Goal: Task Accomplishment & Management: Use online tool/utility

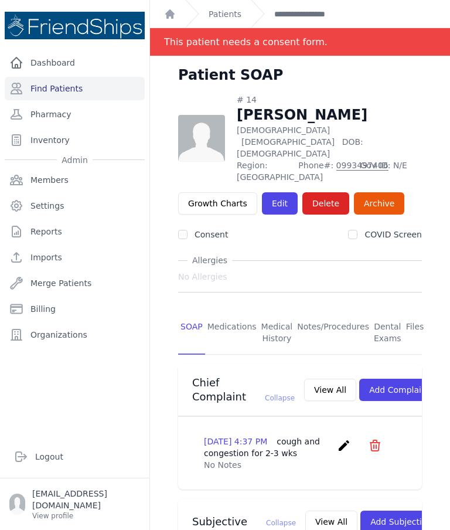
click at [231, 11] on link "Patients" at bounding box center [225, 14] width 33 height 12
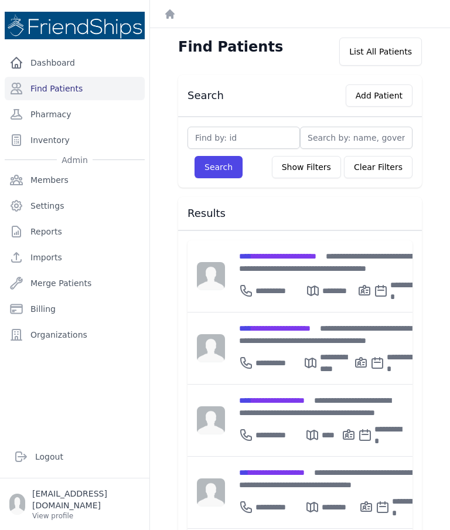
click at [307, 263] on div "**********" at bounding box center [329, 262] width 180 height 25
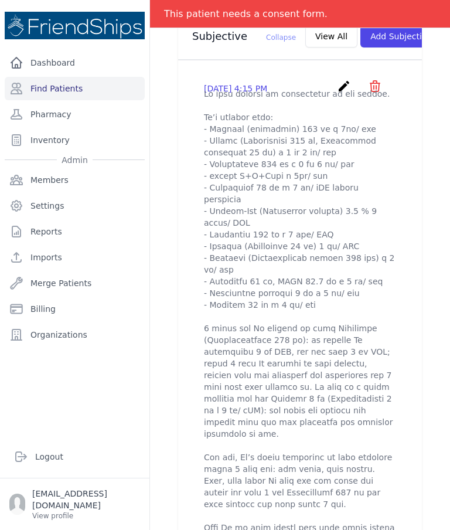
scroll to position [436, 0]
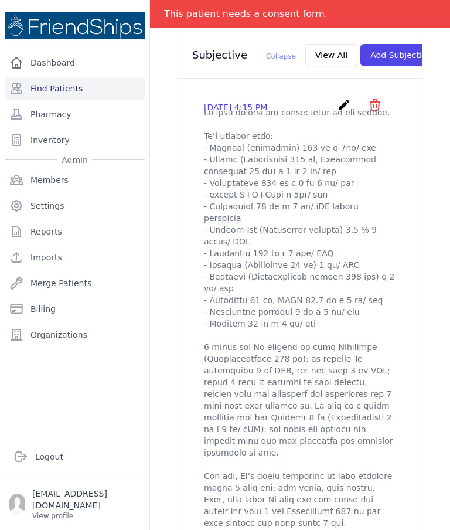
click at [344, 112] on icon "create" at bounding box center [344, 105] width 14 height 14
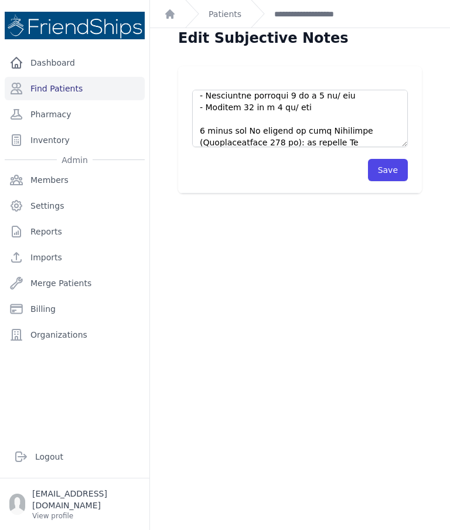
scroll to position [195, 0]
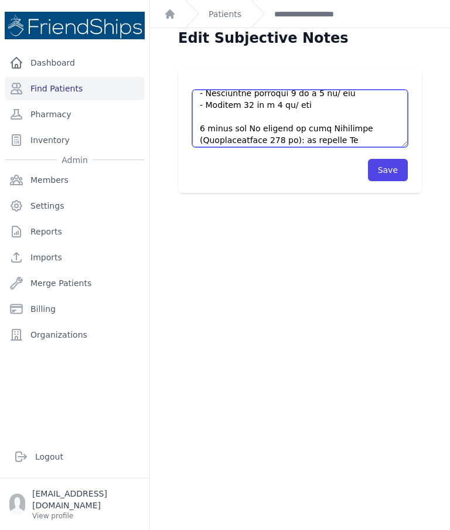
click at [321, 105] on textarea at bounding box center [300, 118] width 216 height 57
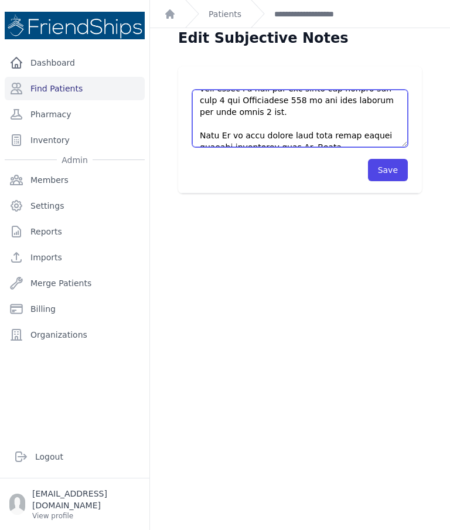
scroll to position [410, 0]
type textarea "Pt came without an appointment to the clinic. Pt’s current meds: - Celoxib (cel…"
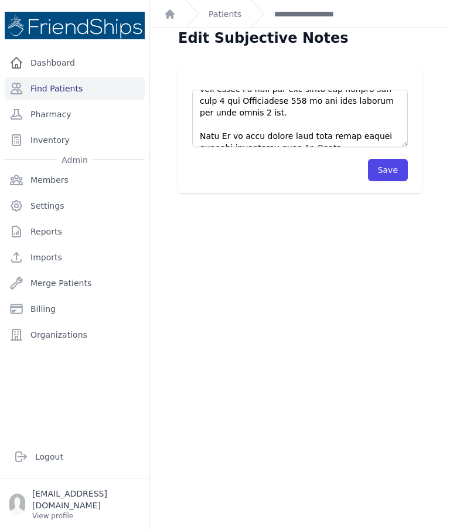
click at [387, 165] on button "Save" at bounding box center [388, 170] width 40 height 22
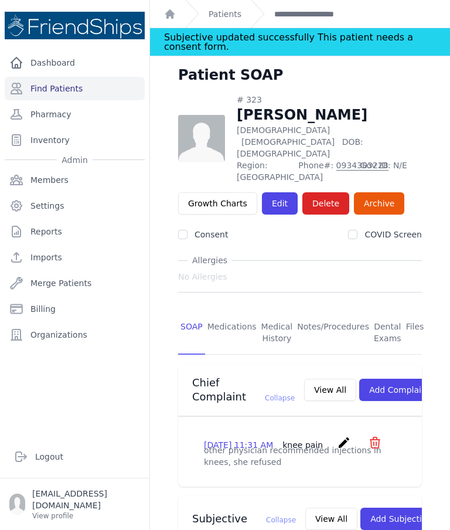
click at [63, 86] on link "Find Patients" at bounding box center [75, 88] width 140 height 23
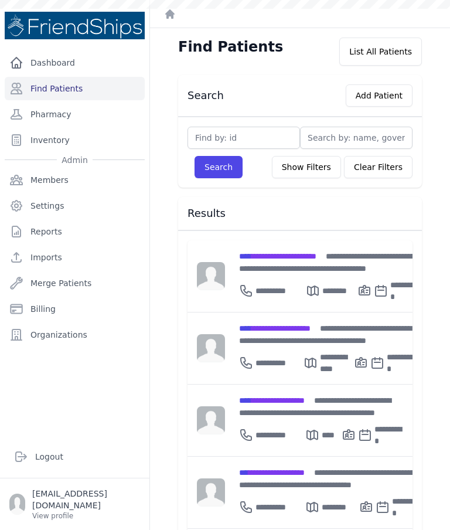
click at [283, 263] on div "**********" at bounding box center [329, 262] width 180 height 25
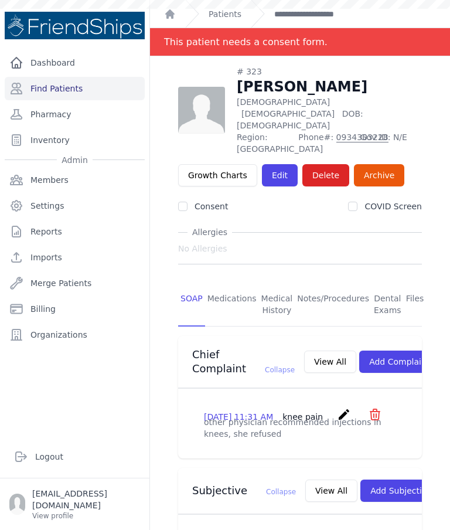
click at [46, 90] on link "Find Patients" at bounding box center [75, 88] width 140 height 23
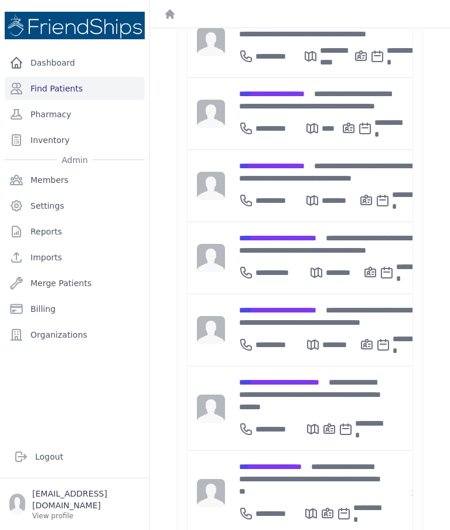
scroll to position [300, 0]
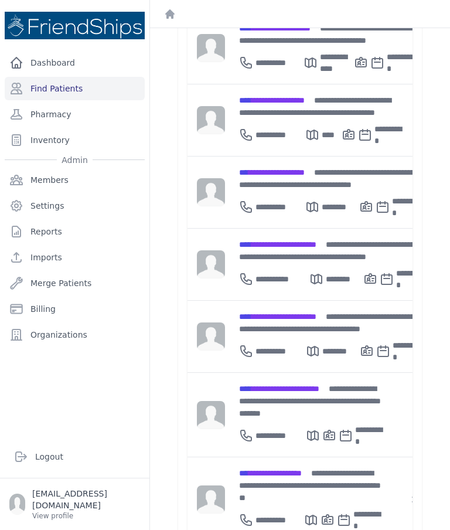
click at [318, 310] on div "**********" at bounding box center [330, 322] width 182 height 25
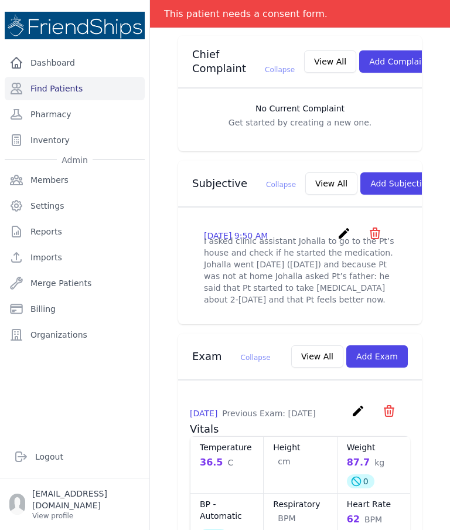
click at [305, 174] on button "View All" at bounding box center [331, 183] width 52 height 22
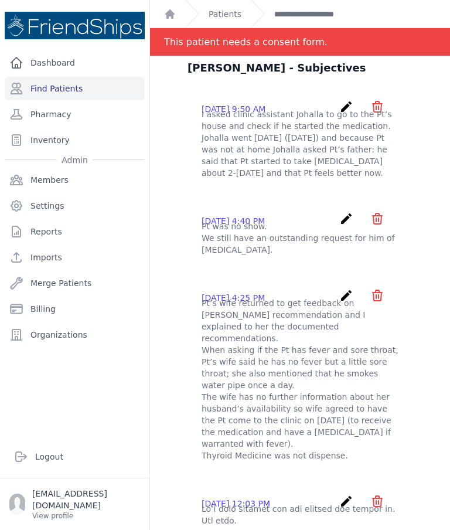
scroll to position [37, 0]
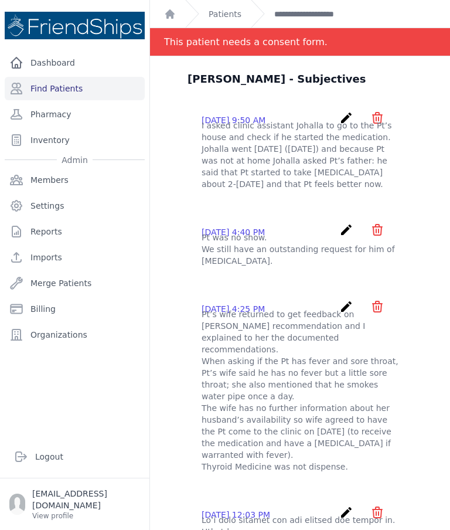
click at [344, 115] on icon "create" at bounding box center [346, 118] width 14 height 14
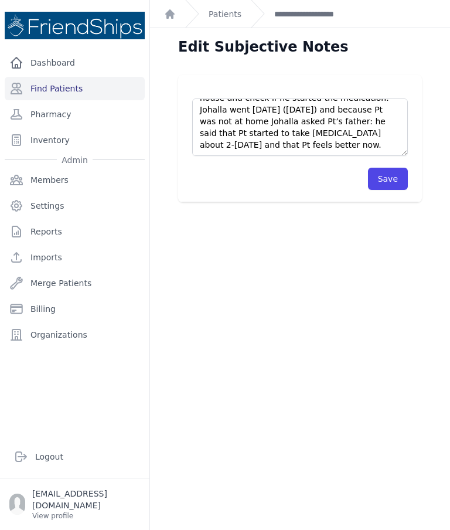
scroll to position [23, 0]
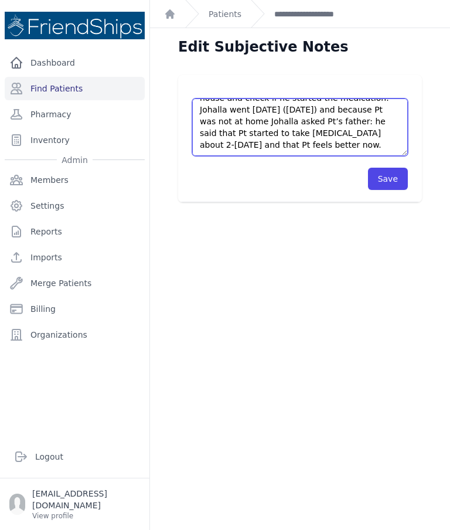
click at [372, 132] on textarea "I asked clinic assistant Johalla to go to the Pt’s house and check if he starte…" at bounding box center [300, 126] width 216 height 57
type textarea "I asked clinic assistant Johalla to go to the Pt’s house and check if he starte…"
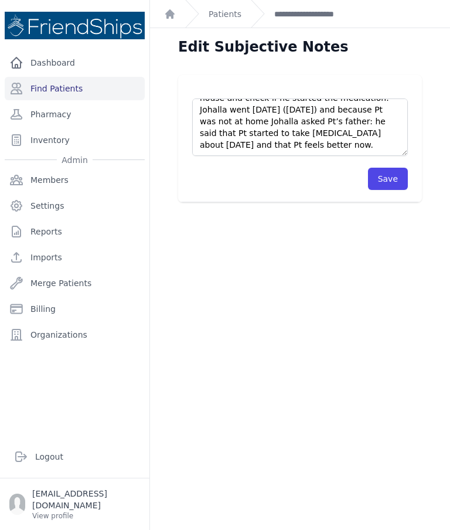
click at [391, 182] on button "Save" at bounding box center [388, 179] width 40 height 22
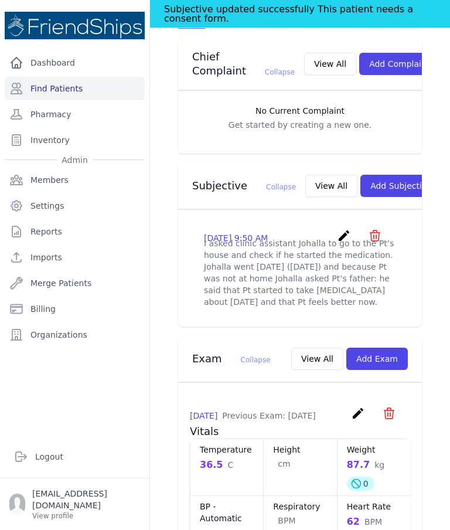
scroll to position [295, 0]
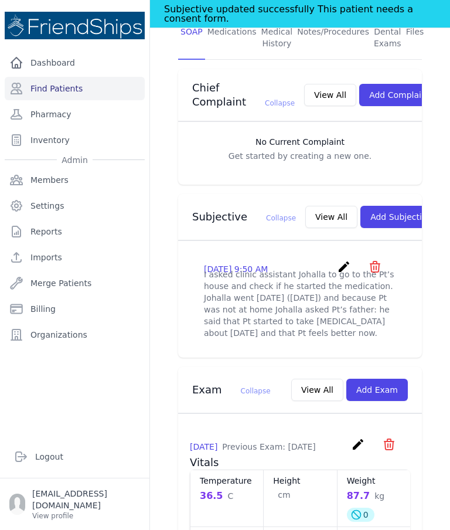
click at [307, 215] on button "View All" at bounding box center [331, 217] width 52 height 22
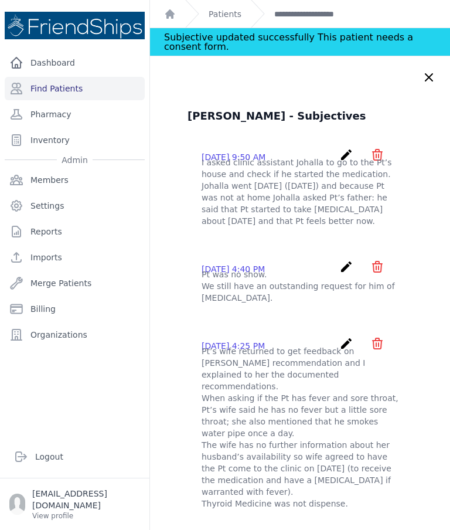
scroll to position [0, 0]
click at [426, 72] on icon at bounding box center [429, 77] width 14 height 14
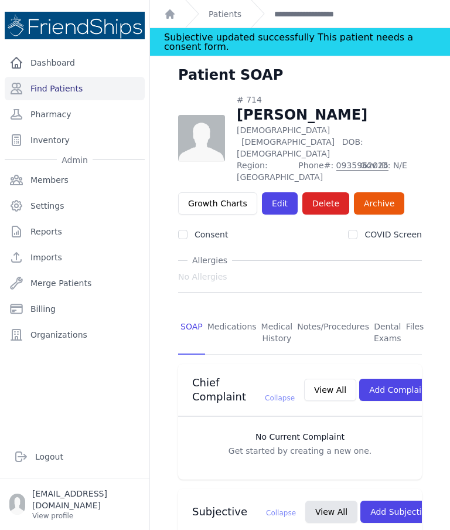
click at [239, 311] on link "Medications" at bounding box center [232, 332] width 54 height 43
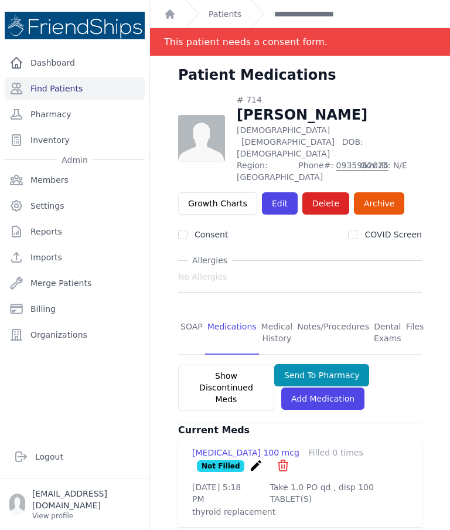
click at [64, 116] on link "Pharmacy" at bounding box center [75, 114] width 140 height 23
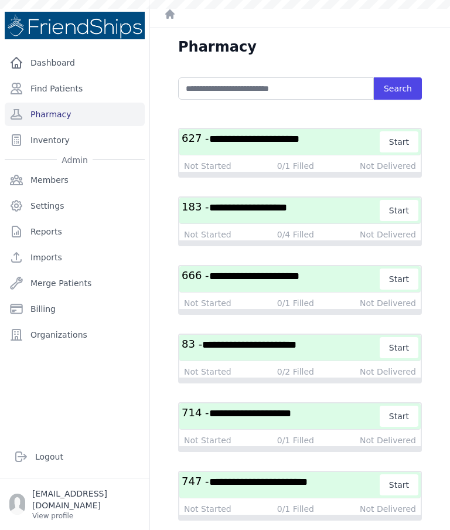
click at [267, 417] on span "**********" at bounding box center [250, 413] width 82 height 11
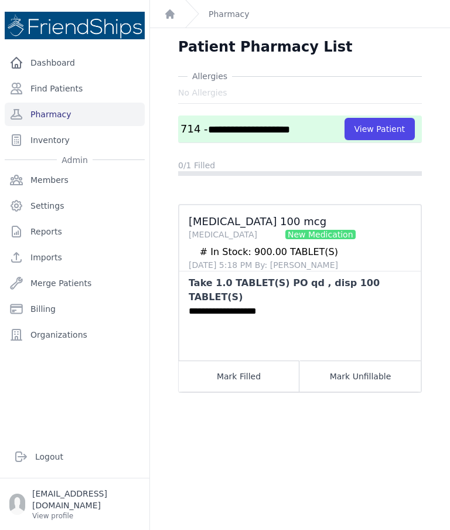
click at [372, 369] on button "Mark Unfillable" at bounding box center [360, 376] width 121 height 31
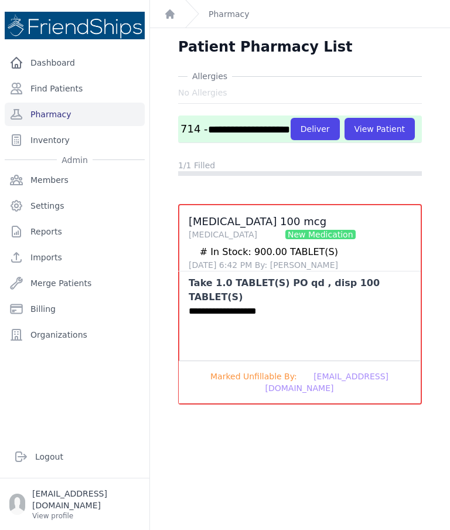
click at [291, 138] on button "Deliver" at bounding box center [315, 129] width 49 height 22
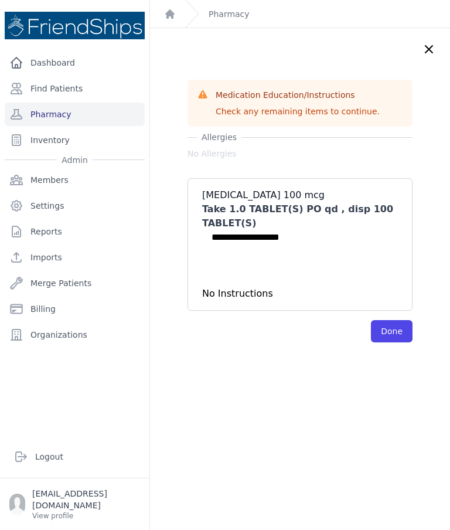
click at [397, 334] on button "Done" at bounding box center [392, 331] width 42 height 22
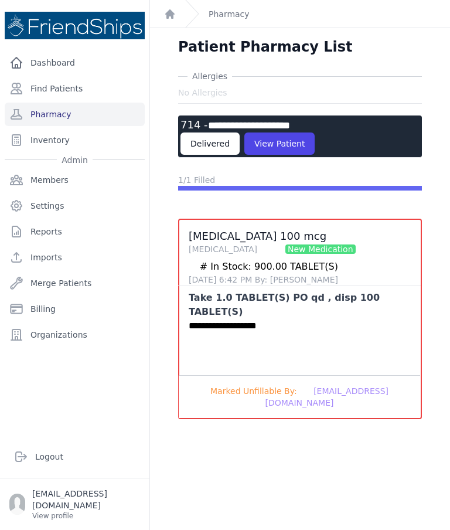
click at [77, 93] on link "Find Patients" at bounding box center [75, 88] width 140 height 23
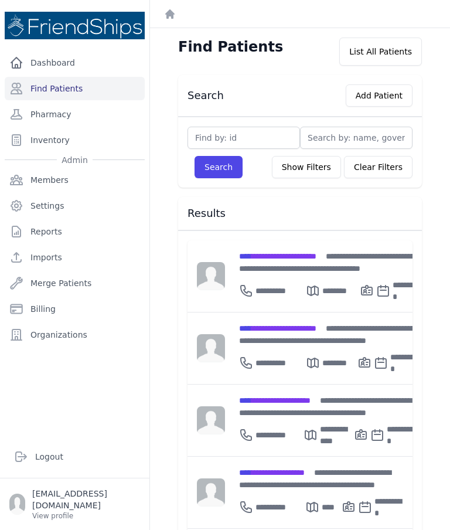
click at [72, 121] on link "Pharmacy" at bounding box center [75, 114] width 140 height 23
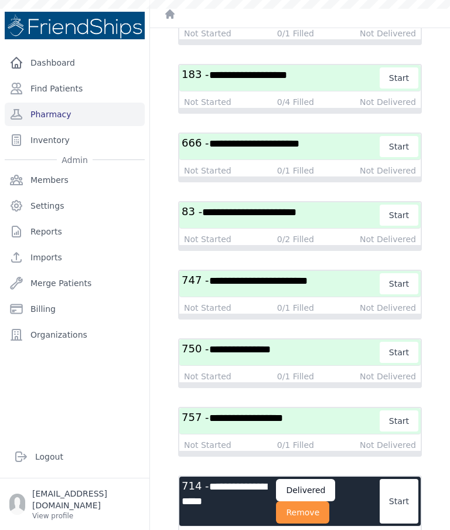
click at [328, 519] on button "Remove" at bounding box center [302, 512] width 53 height 22
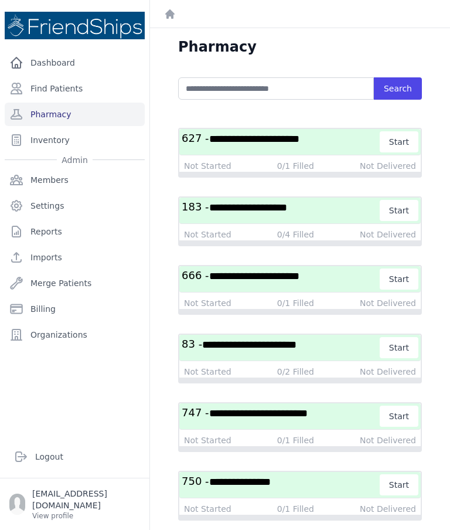
click at [267, 134] on span "**********" at bounding box center [254, 139] width 90 height 11
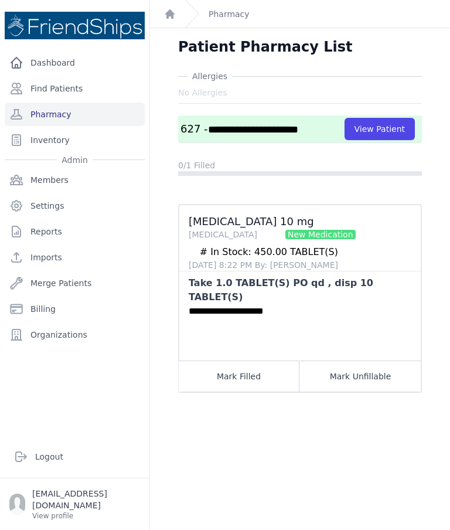
click at [74, 77] on link "Find Patients" at bounding box center [75, 88] width 140 height 23
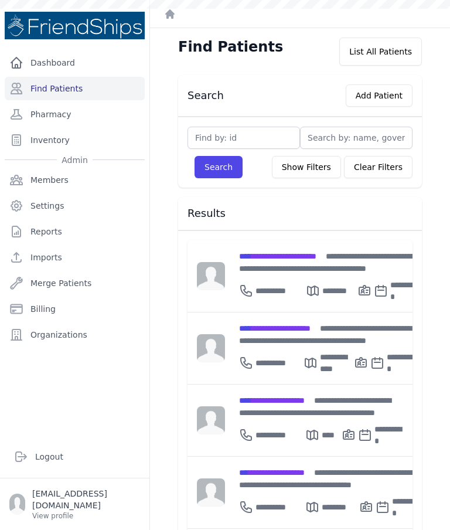
click at [74, 114] on link "Pharmacy" at bounding box center [75, 114] width 140 height 23
